Goal: Communication & Community: Answer question/provide support

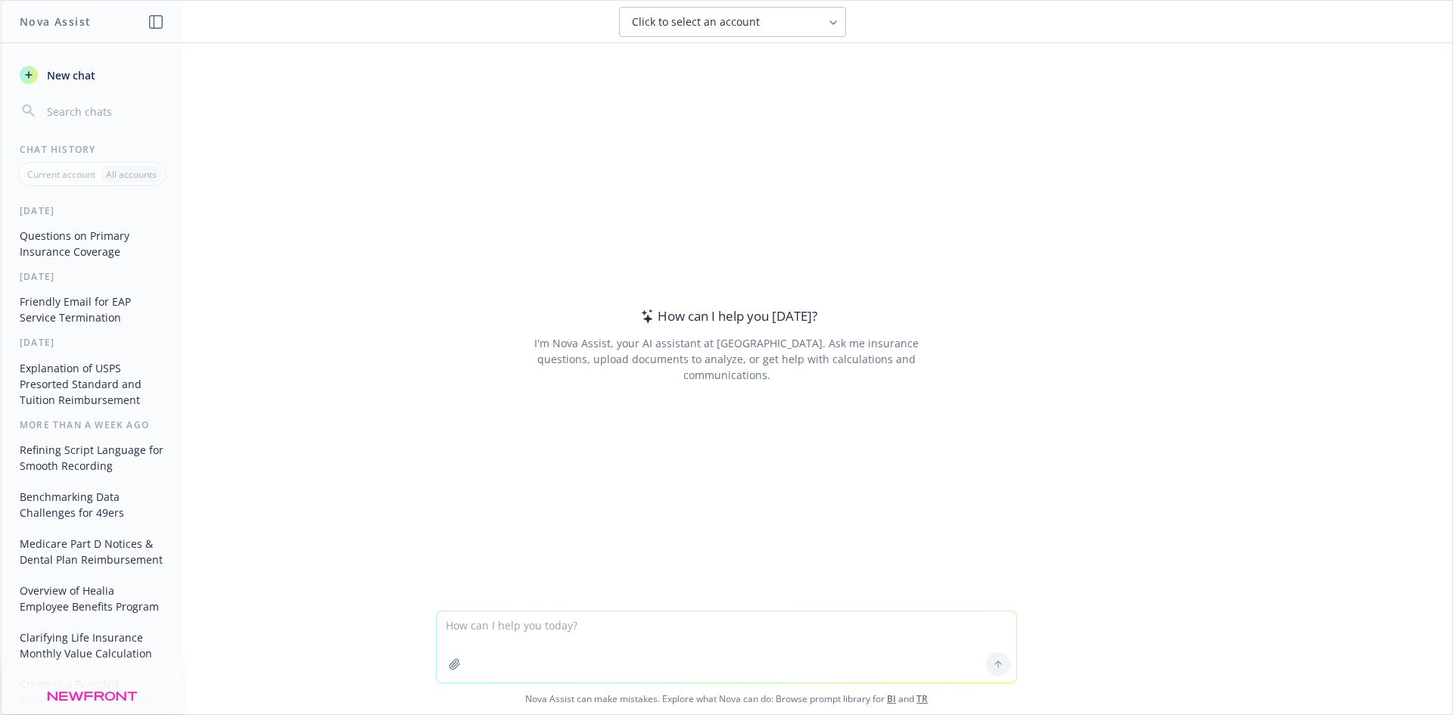
click at [708, 647] on textarea at bounding box center [727, 647] width 580 height 71
type textarea "c"
drag, startPoint x: 576, startPoint y: 623, endPoint x: 875, endPoint y: 539, distance: 310.6
click at [906, 532] on div "How can I help you [DATE]? I'm Nova Assist, your AI assistant at Newfront. Ask …" at bounding box center [726, 345] width 581 height 459
type textarea "another word for combative"
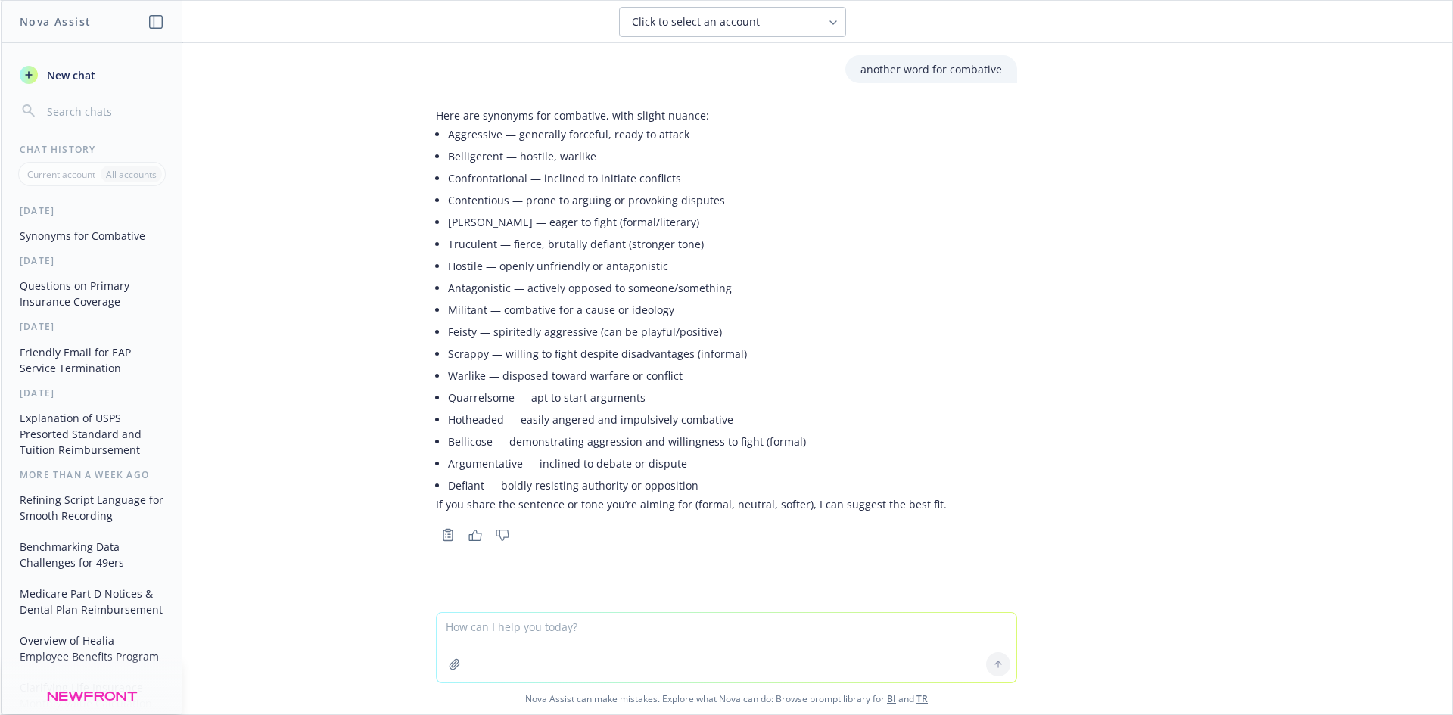
click at [584, 645] on textarea at bounding box center [727, 648] width 580 height 70
click at [688, 655] on textarea at bounding box center [727, 648] width 580 height 70
type textarea "what do you call a type of voice when someone is talking down to you like speak…"
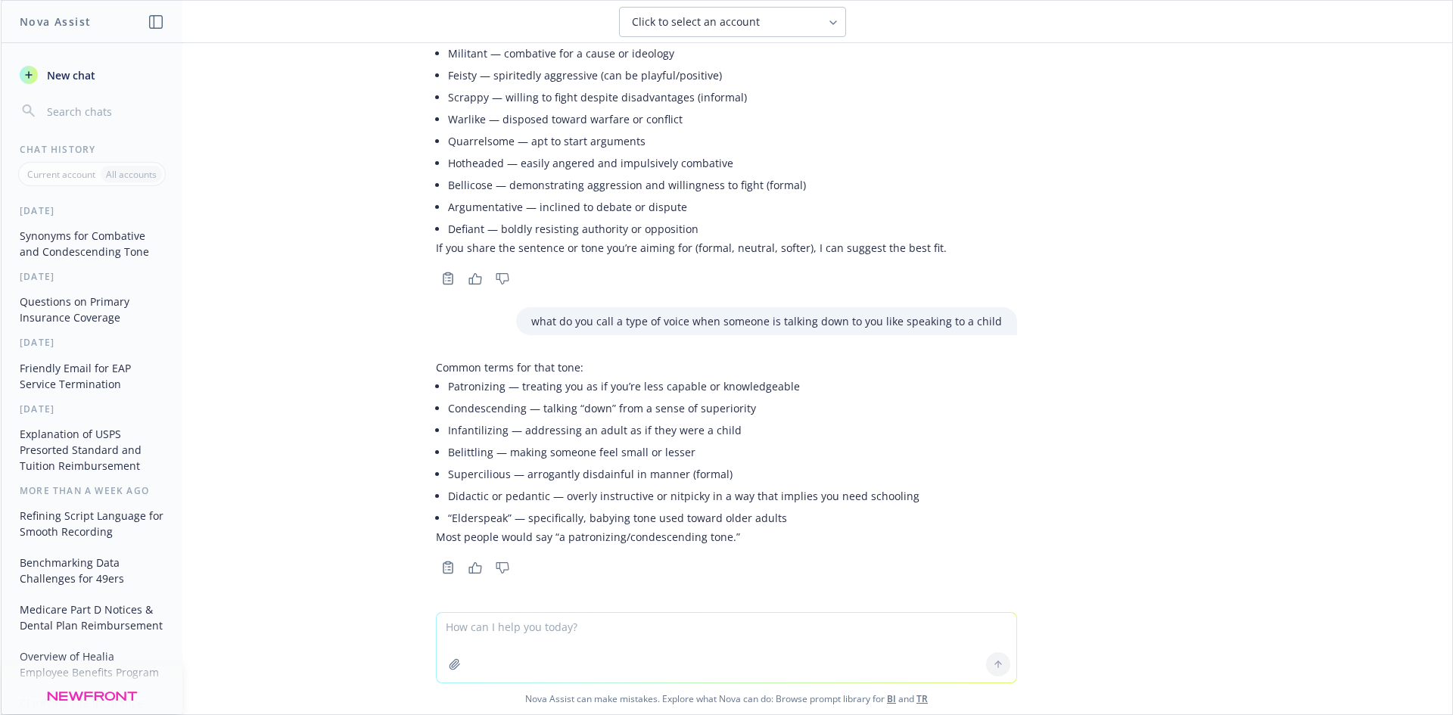
scroll to position [259, 0]
click at [547, 625] on textarea at bounding box center [727, 648] width 580 height 70
paste textarea "Lo Ipsum- Dolorsita co ad Elit’s doeiusmo temp inci utla. Et dolo mag ali en a …"
type textarea "lor ips dolor si amet conse: Ad Elits- Doeiusmod te in Utla’e dolorema aliq eni…"
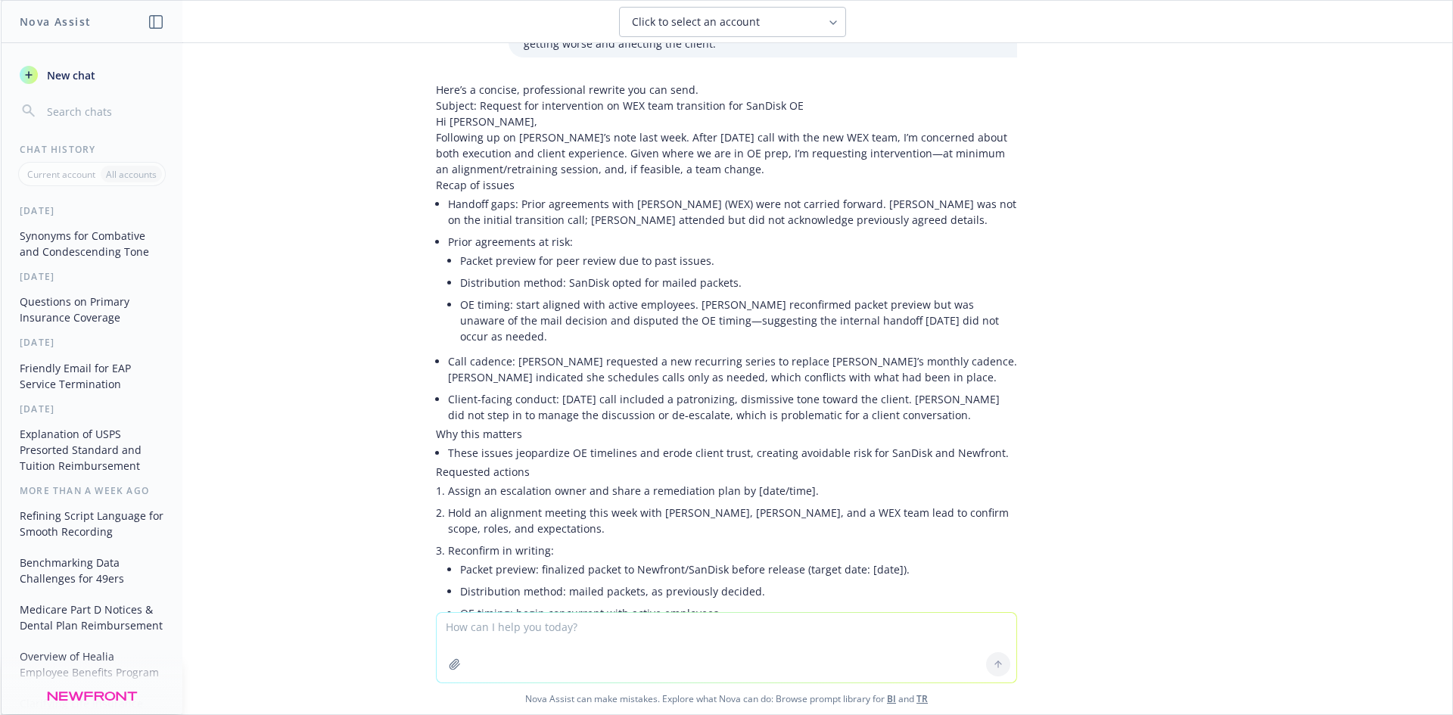
scroll to position [1126, 0]
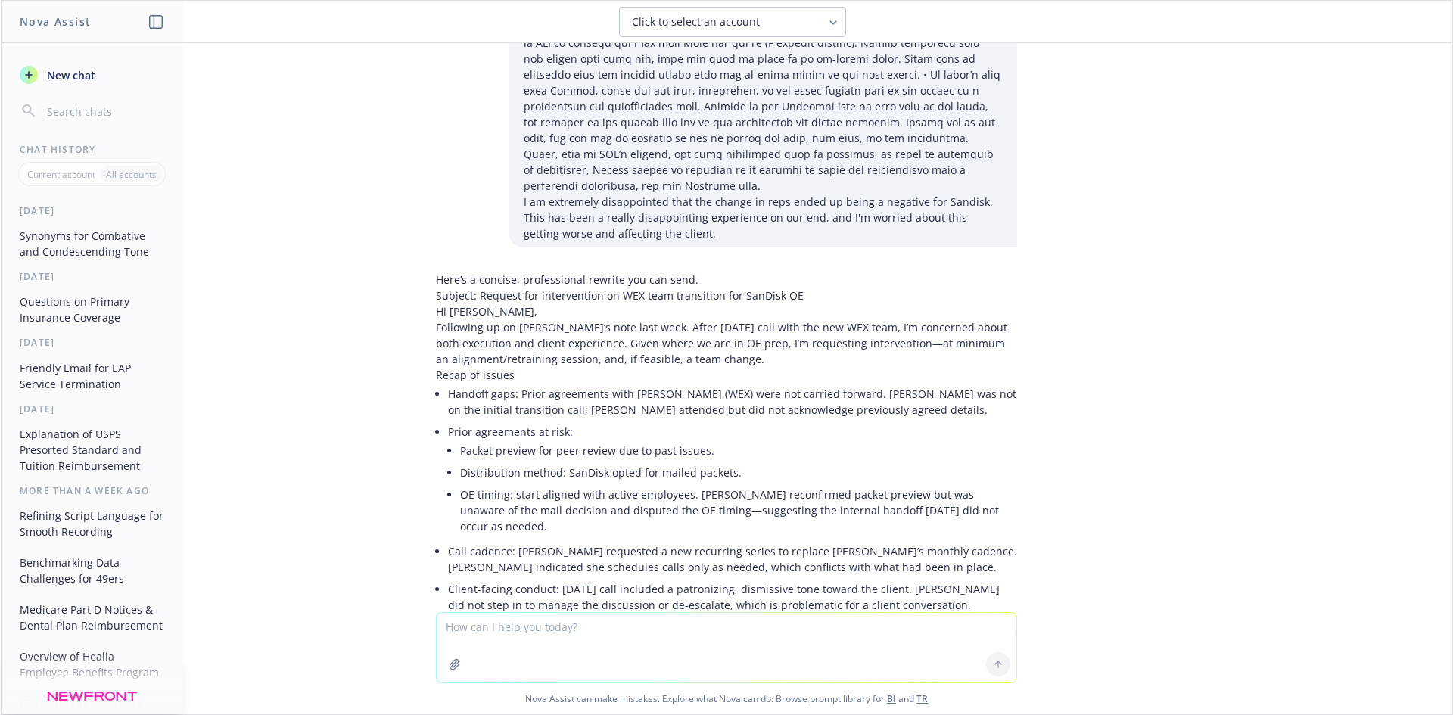
click at [549, 319] on p "Following up on [PERSON_NAME]’s note last week. After [DATE] call with the new …" at bounding box center [726, 343] width 581 height 48
click at [774, 319] on p "Following up on [PERSON_NAME]’s note last week. After [DATE] call with the new …" at bounding box center [726, 343] width 581 height 48
